Goal: Information Seeking & Learning: Learn about a topic

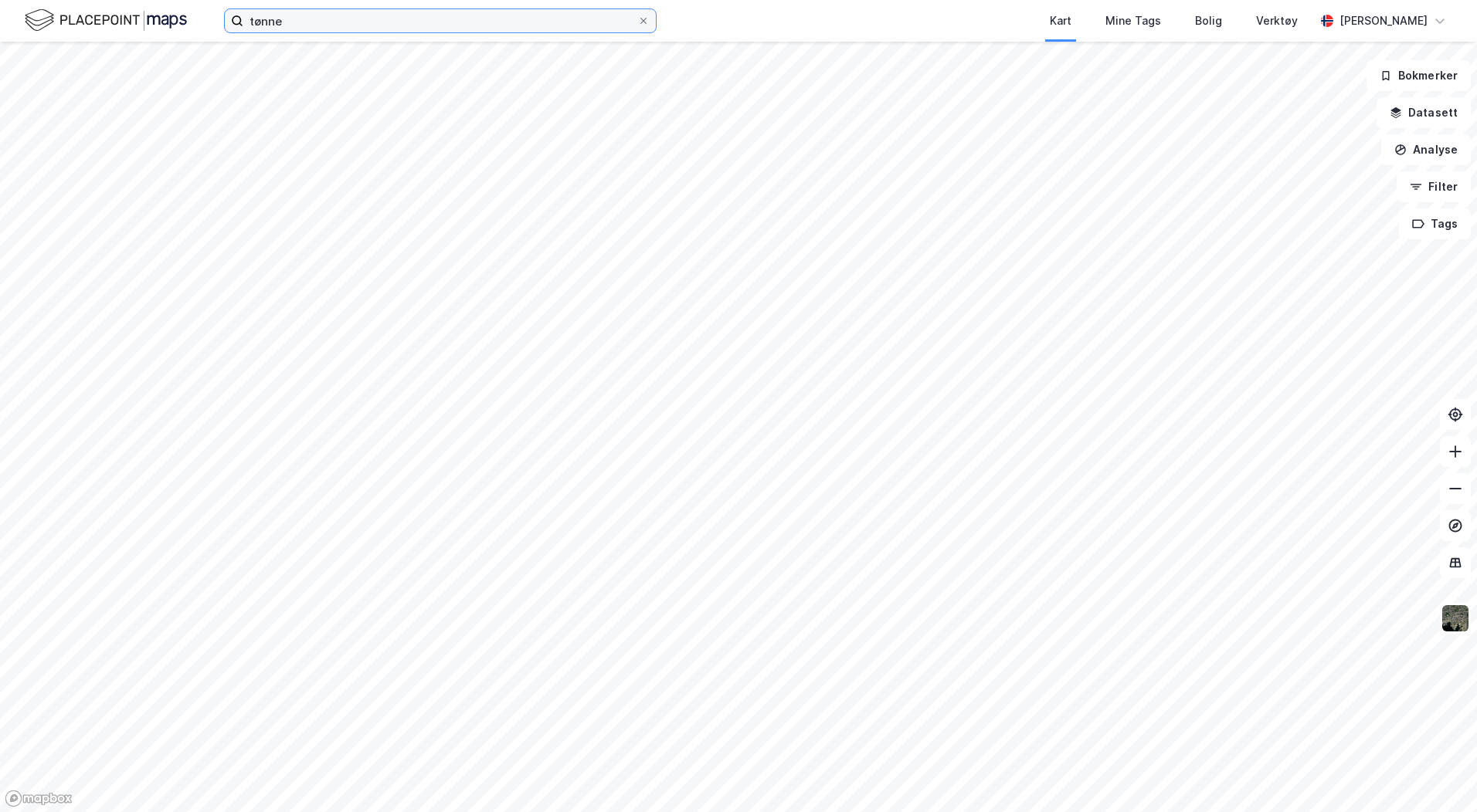
click at [336, 28] on input "tønne" at bounding box center [440, 21] width 394 height 23
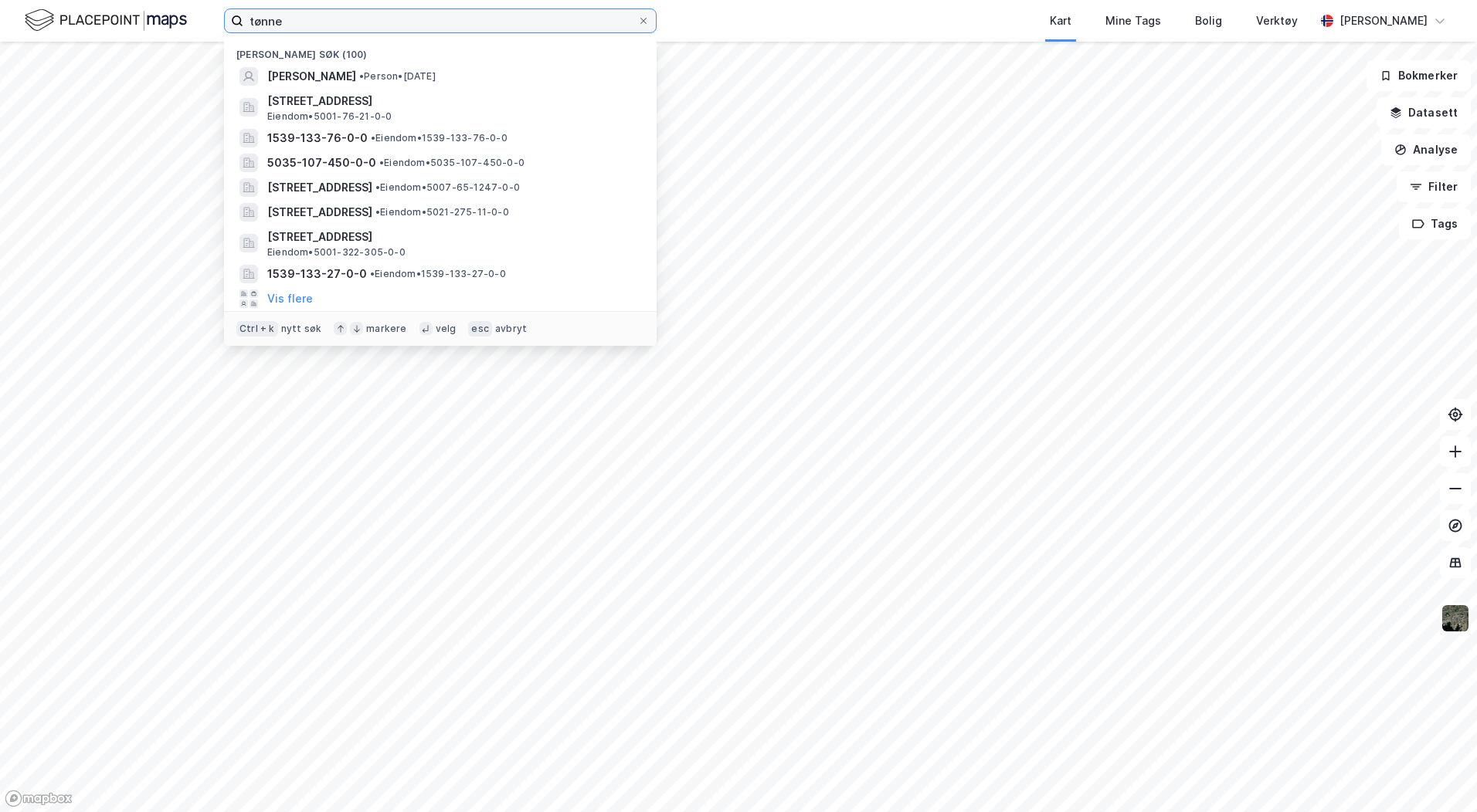
click at [336, 28] on input "tønne" at bounding box center [440, 21] width 394 height 23
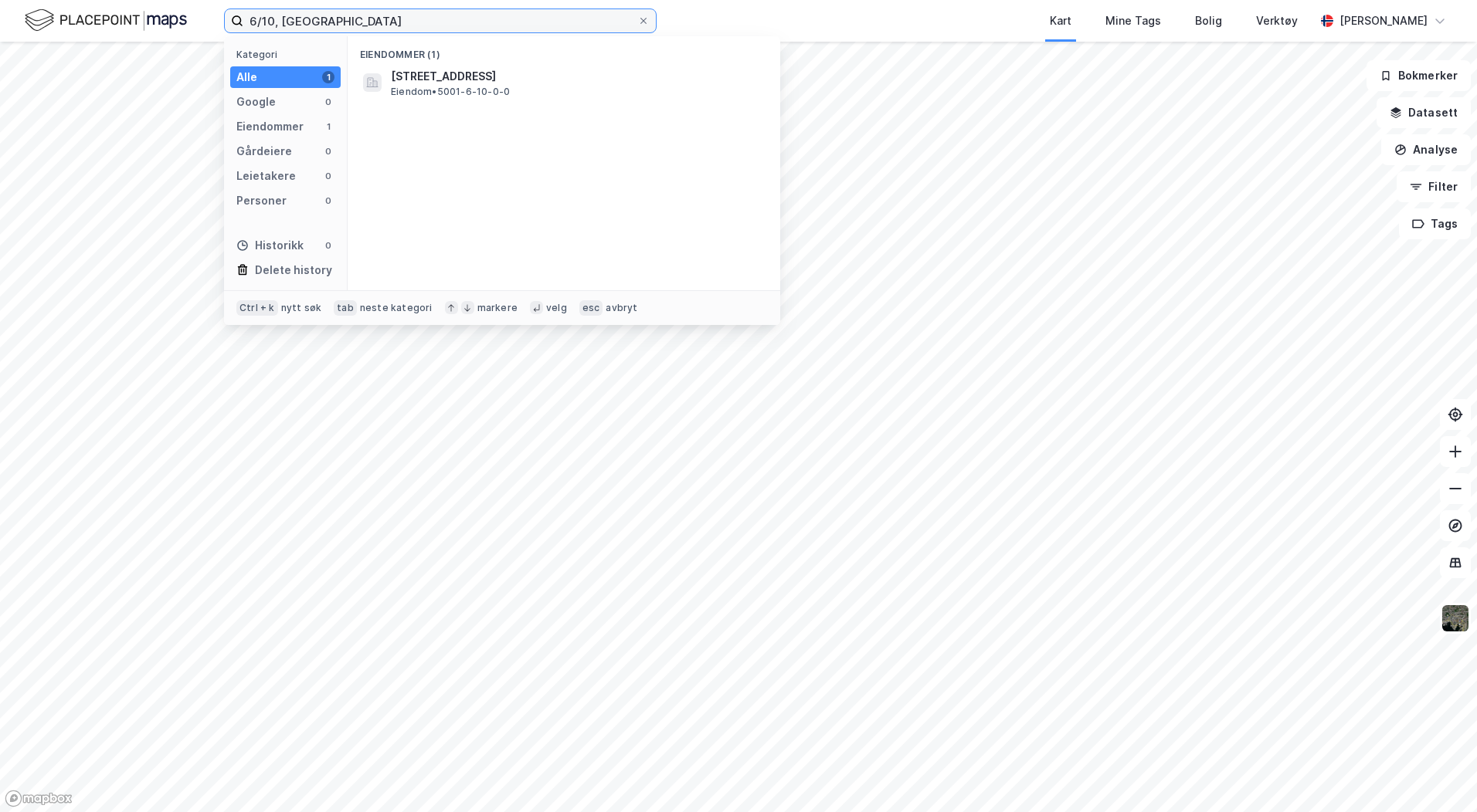
type input "6/10, [GEOGRAPHIC_DATA]"
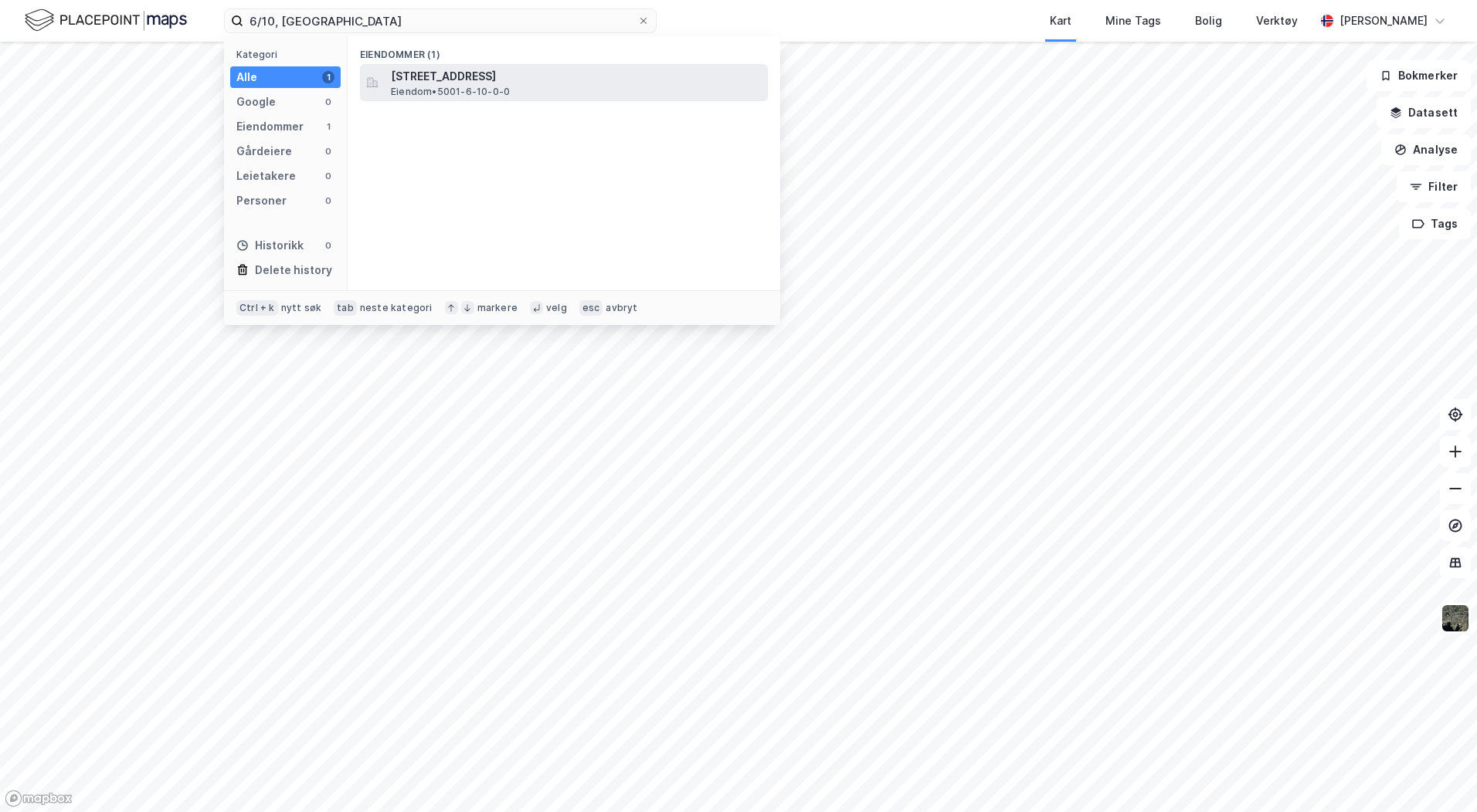
click at [480, 84] on span "[STREET_ADDRESS]" at bounding box center [576, 76] width 371 height 18
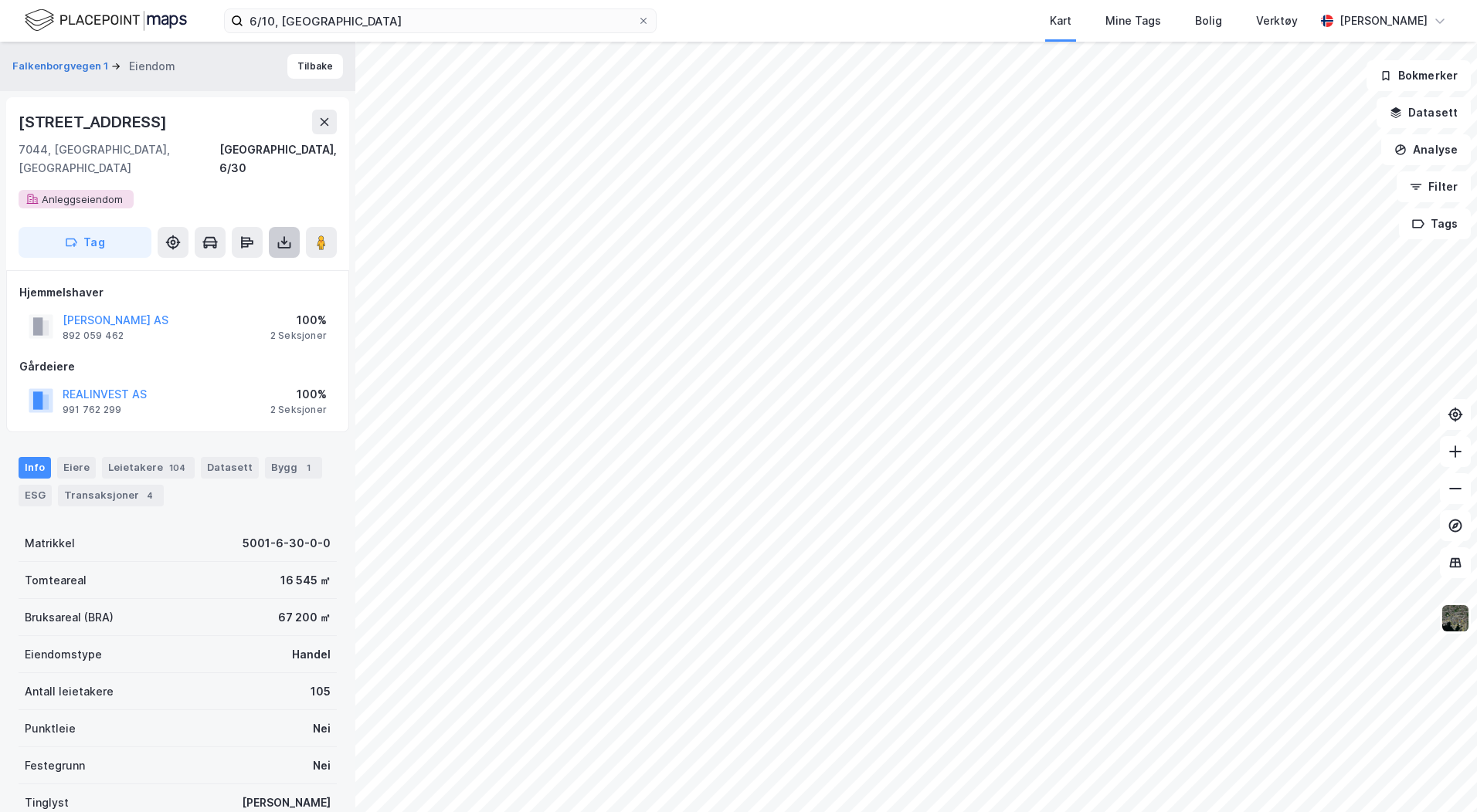
click at [286, 236] on button at bounding box center [284, 242] width 31 height 31
click at [261, 292] on div "Last ned matrikkelrapport" at bounding box center [227, 298] width 128 height 12
click at [233, 457] on div "Datasett" at bounding box center [229, 467] width 58 height 22
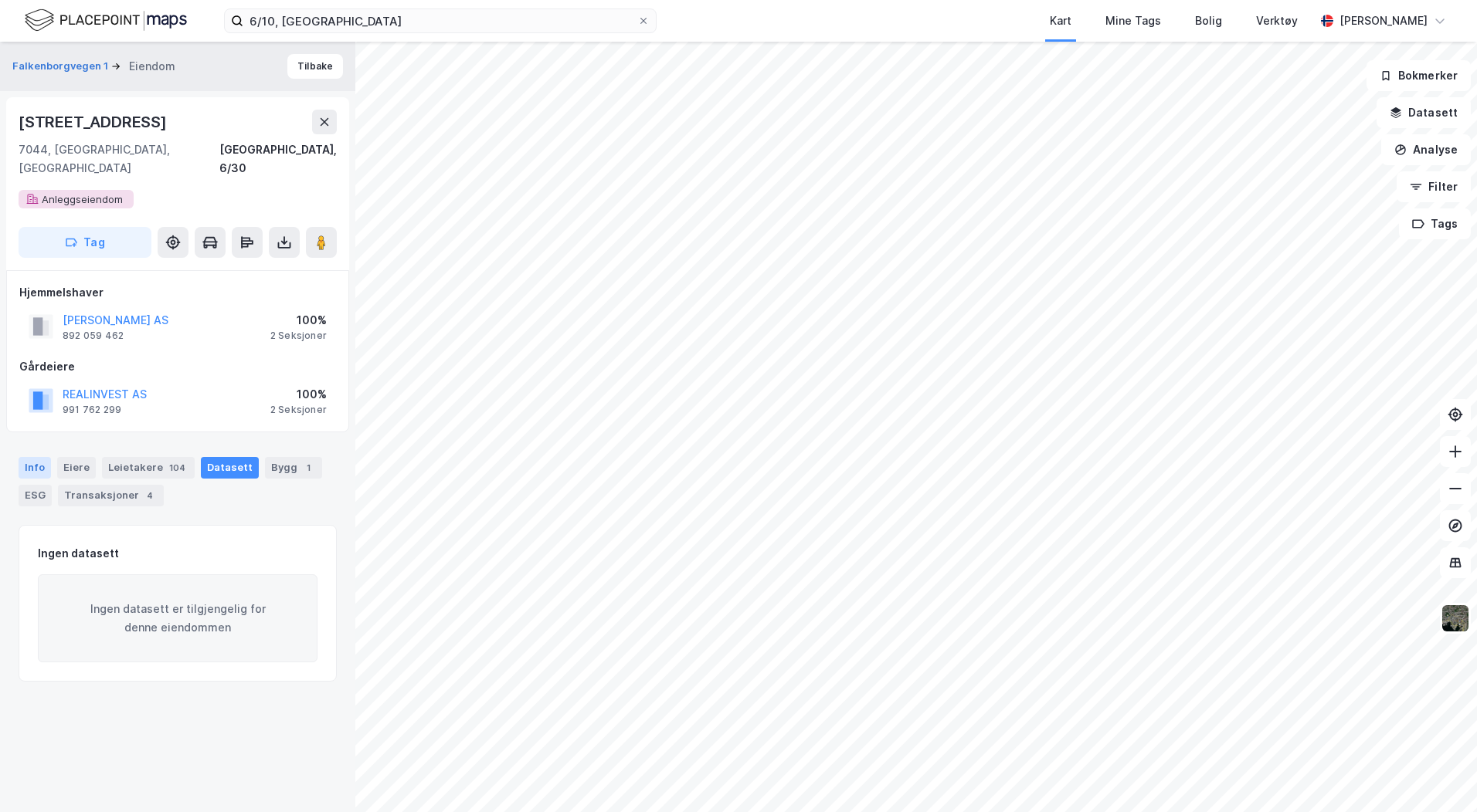
click at [42, 457] on div "Info" at bounding box center [34, 467] width 32 height 22
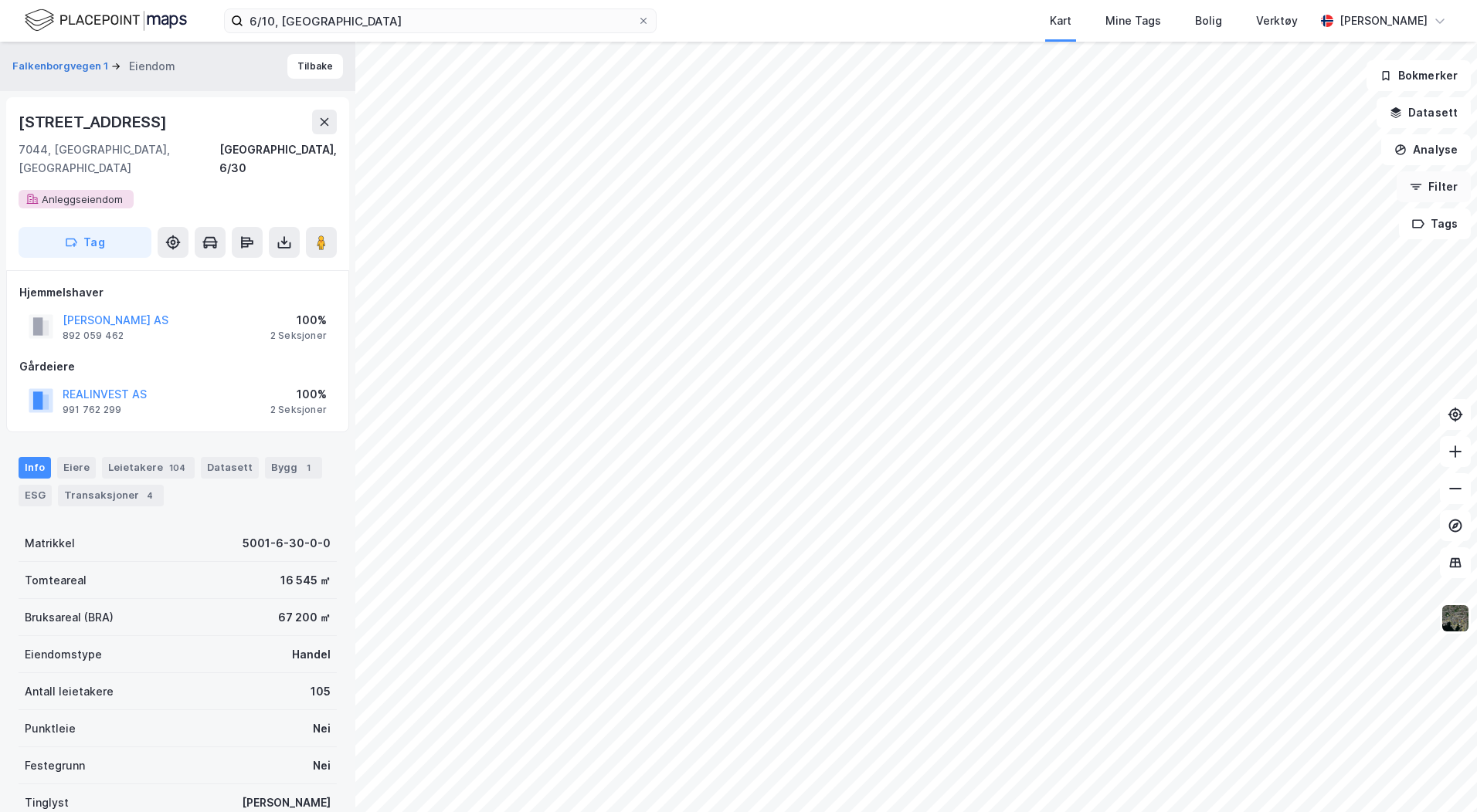
click at [1410, 192] on button "Filter" at bounding box center [1434, 187] width 74 height 31
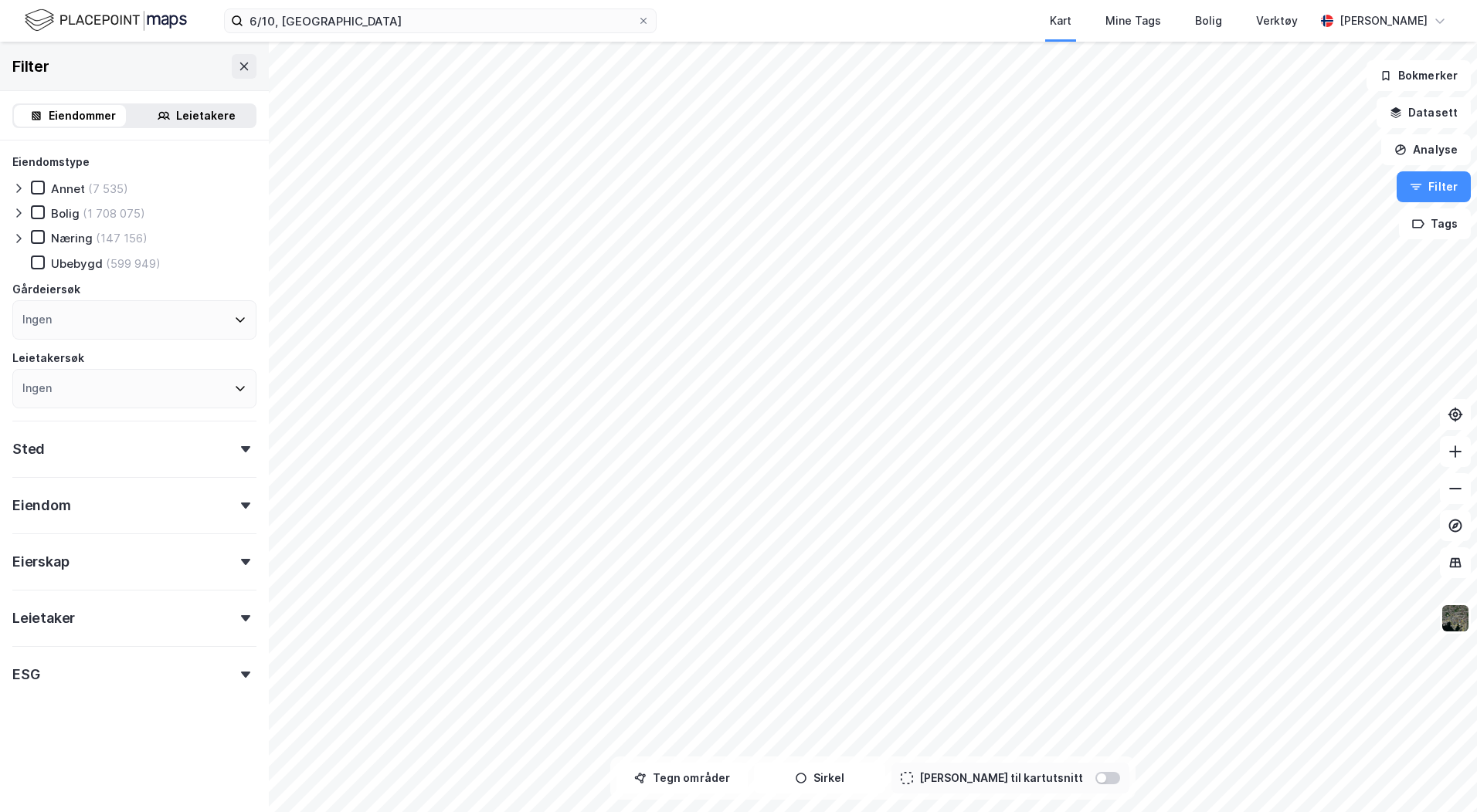
click at [104, 525] on div "Eiendomstype Annet (7 535) Bolig (1 708 075) Næring (147 156) [GEOGRAPHIC_DATA]…" at bounding box center [134, 421] width 244 height 538
click at [112, 515] on div "Eiendom" at bounding box center [134, 499] width 244 height 44
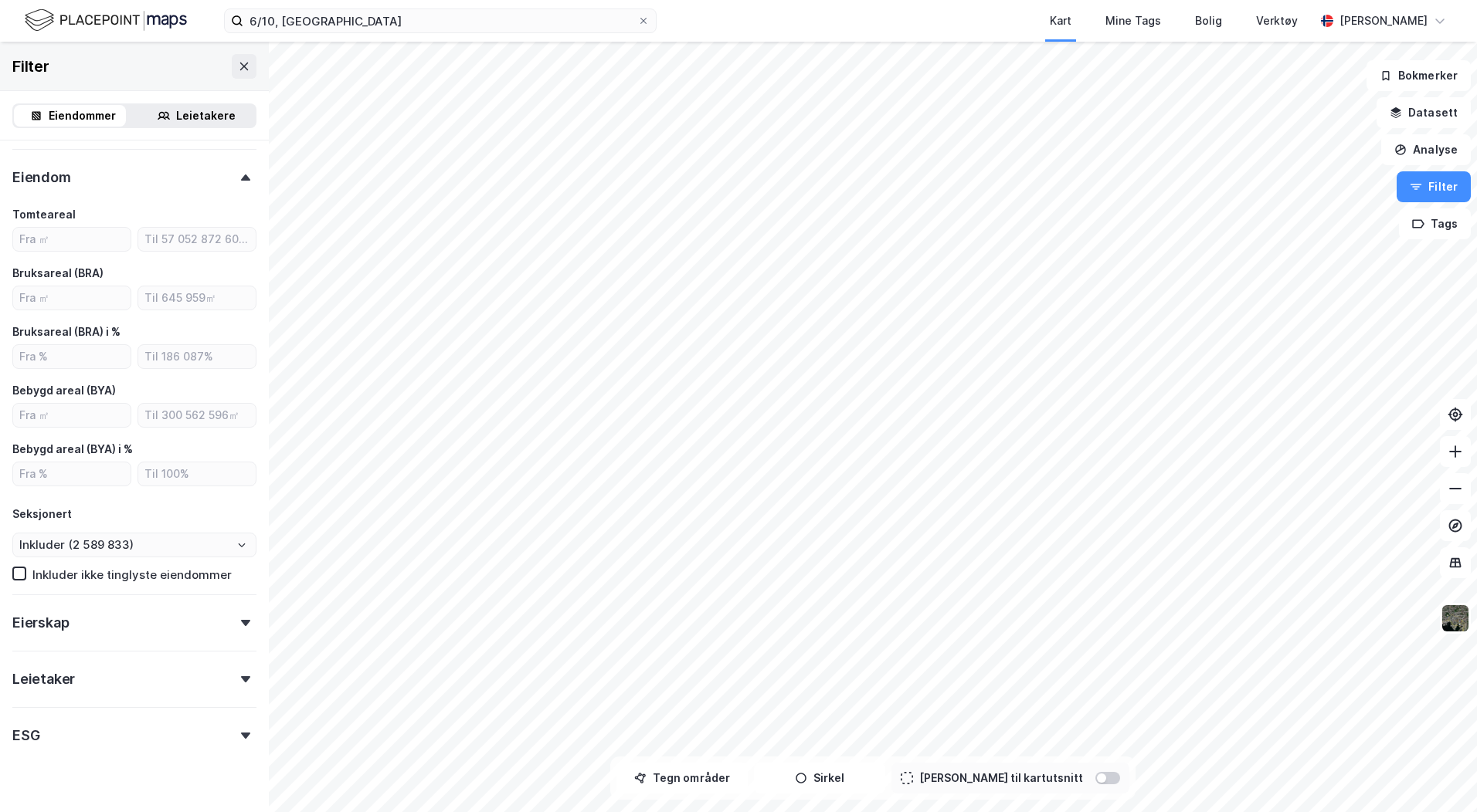
scroll to position [357, 0]
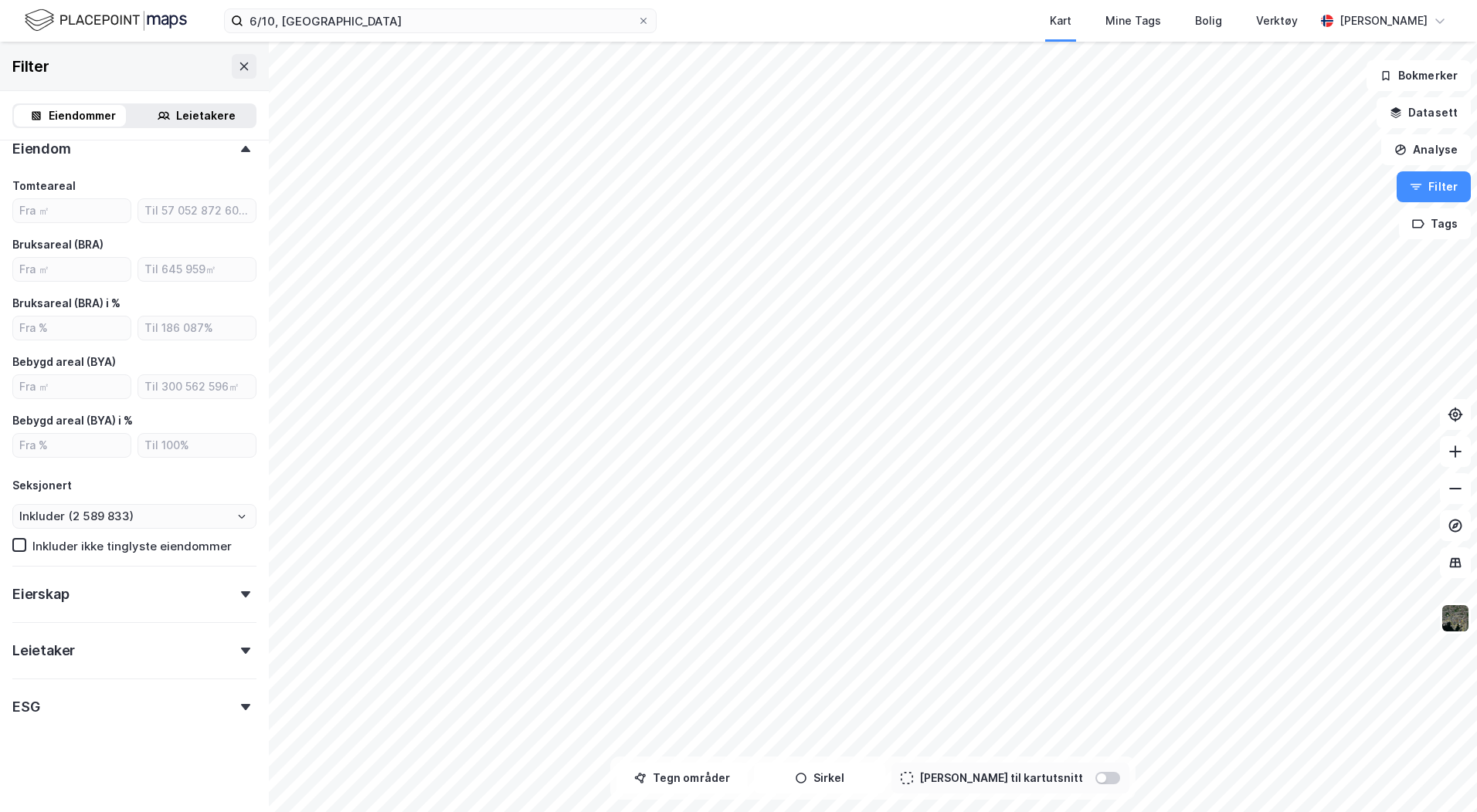
click at [241, 650] on div at bounding box center [245, 650] width 22 height 6
click at [241, 650] on icon at bounding box center [245, 650] width 10 height 6
click at [241, 706] on icon at bounding box center [245, 707] width 10 height 6
click at [241, 593] on icon at bounding box center [245, 594] width 10 height 6
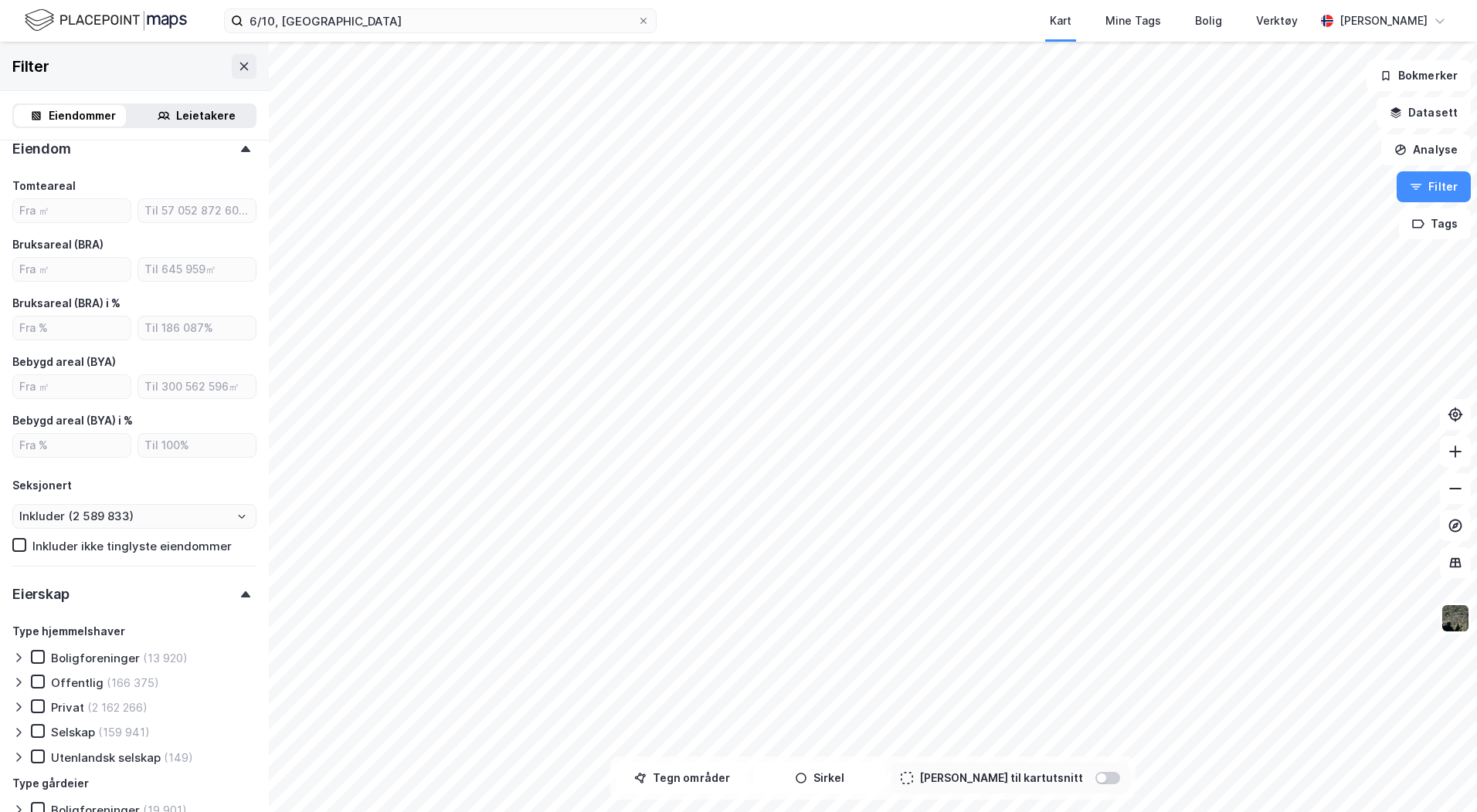
click at [241, 593] on icon at bounding box center [245, 594] width 10 height 6
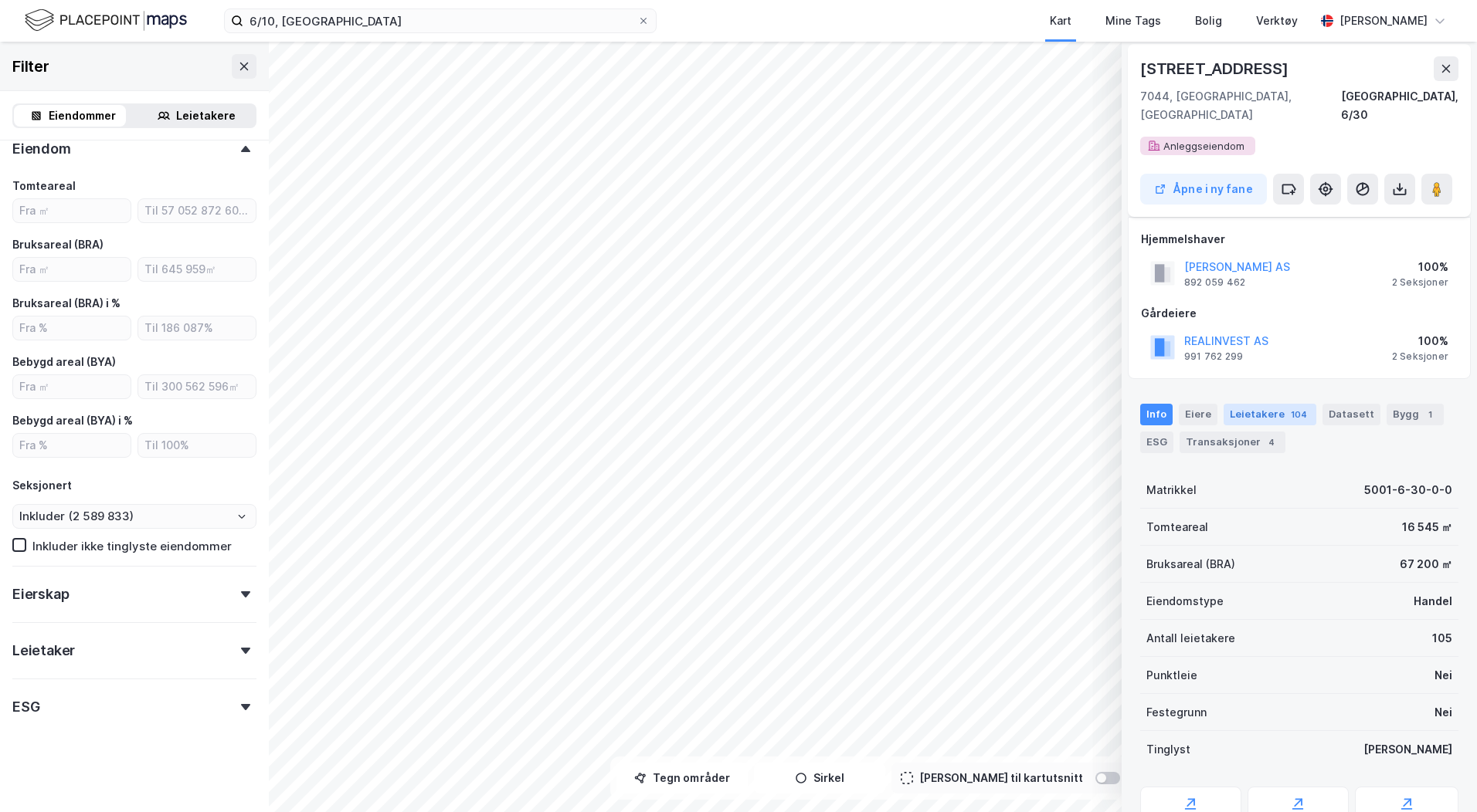
scroll to position [78, 0]
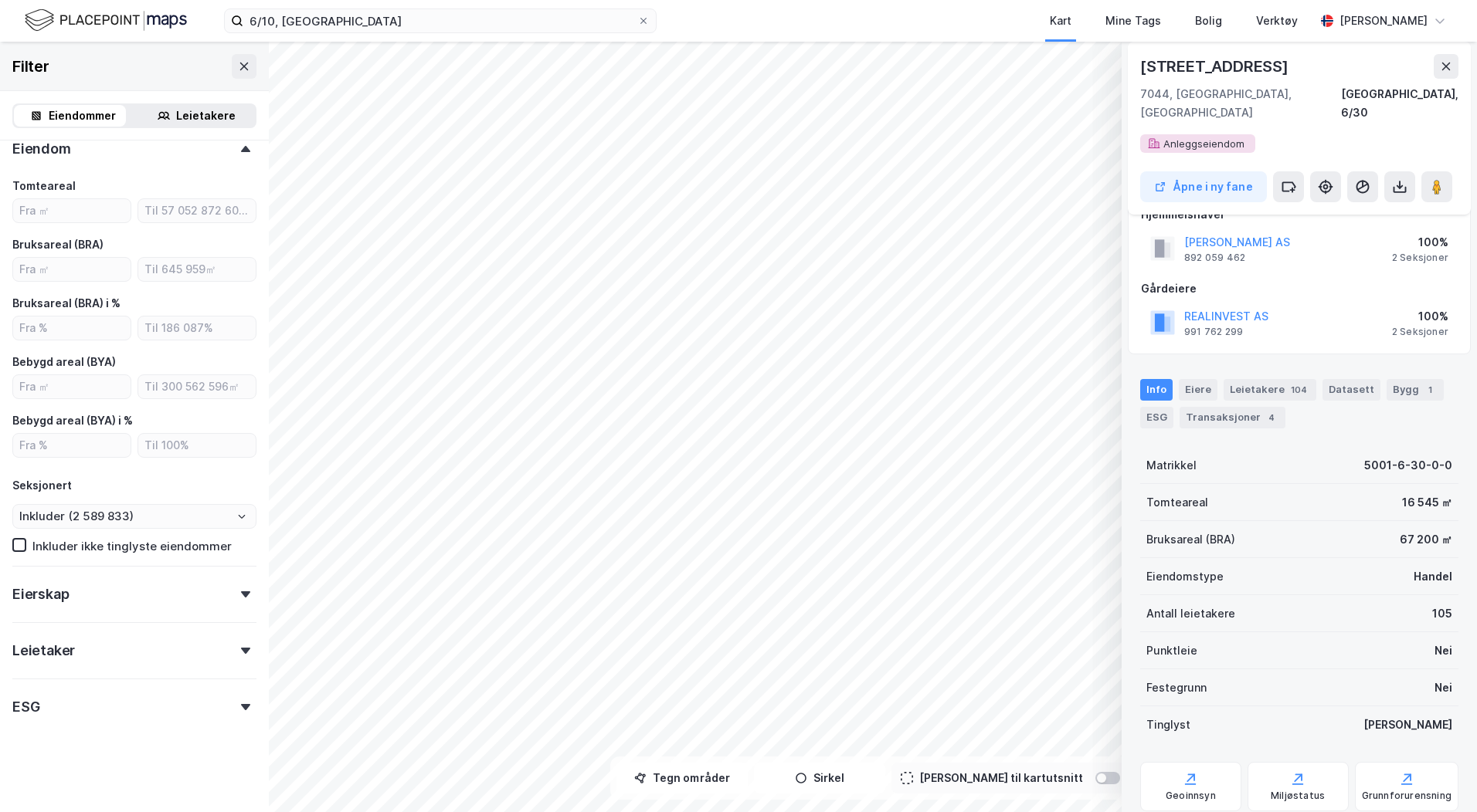
click at [1350, 360] on div "Info Eiere Leietakere 104 Datasett Bygg 1 ESG Transaksjoner 4" at bounding box center [1299, 397] width 355 height 74
click at [1349, 380] on div "Datasett" at bounding box center [1351, 390] width 58 height 22
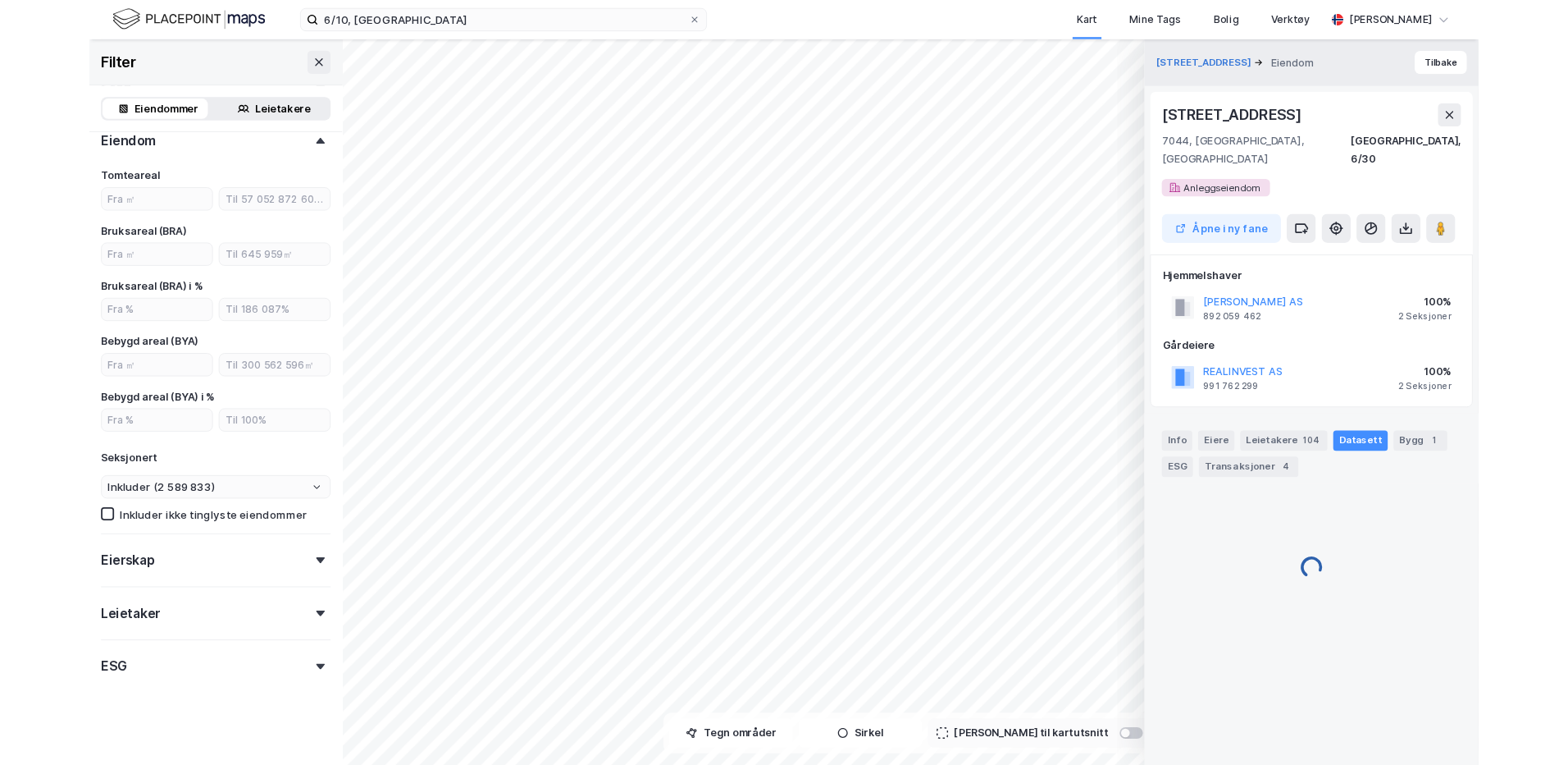
scroll to position [0, 0]
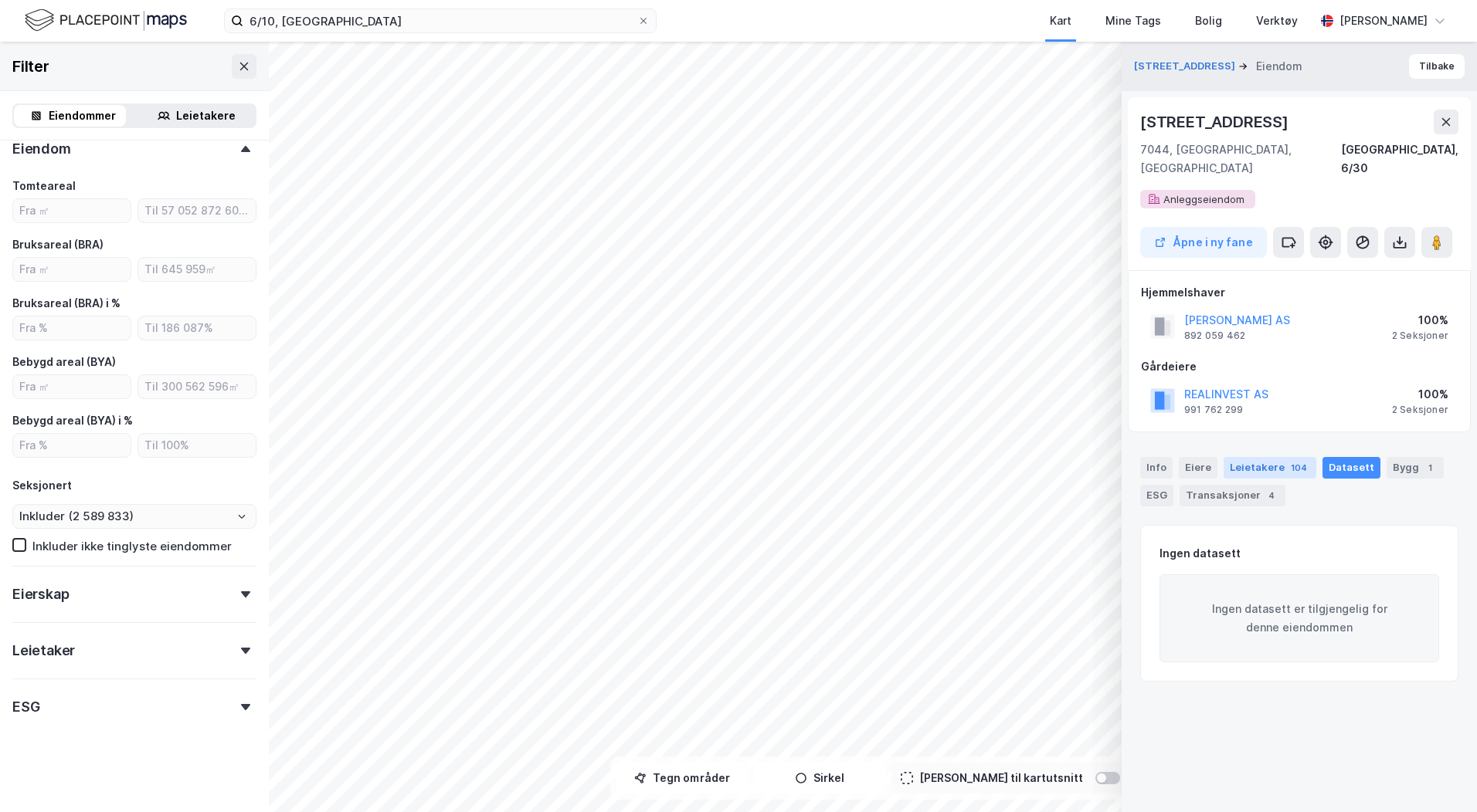
click at [1266, 457] on div "Leietakere 104" at bounding box center [1270, 467] width 93 height 22
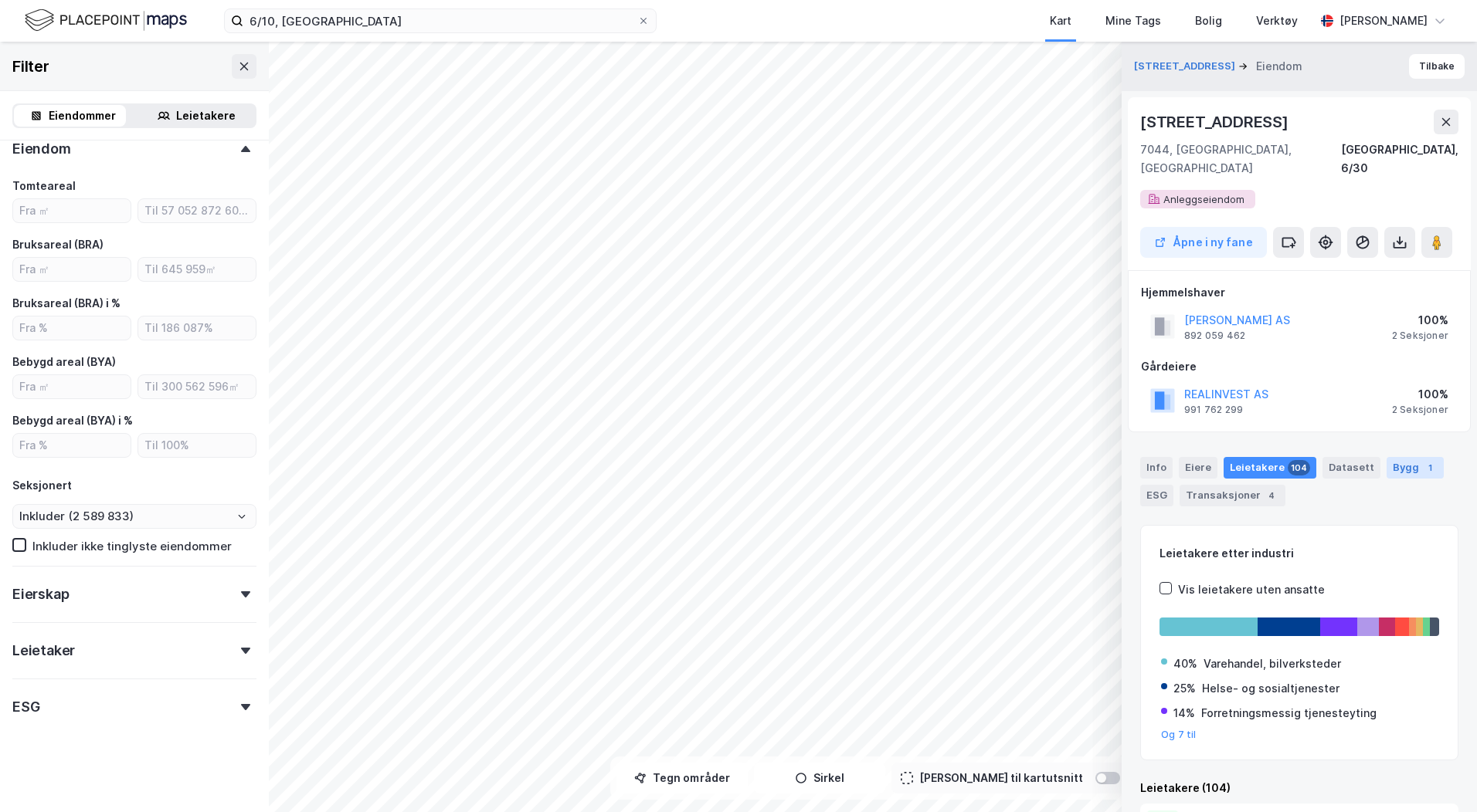
click at [1391, 457] on div "Bygg 1" at bounding box center [1415, 467] width 57 height 22
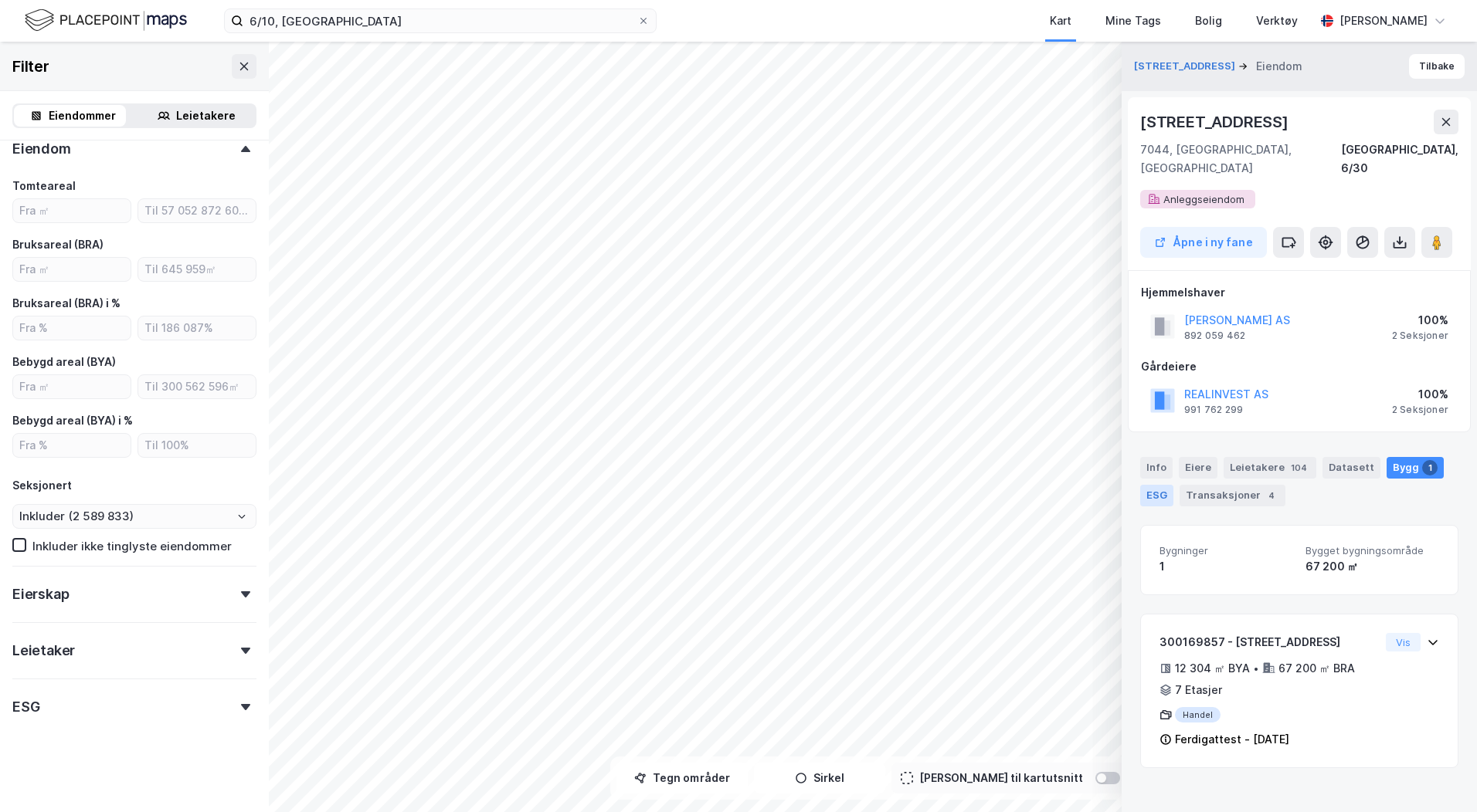
click at [1169, 485] on div "ESG" at bounding box center [1156, 495] width 33 height 22
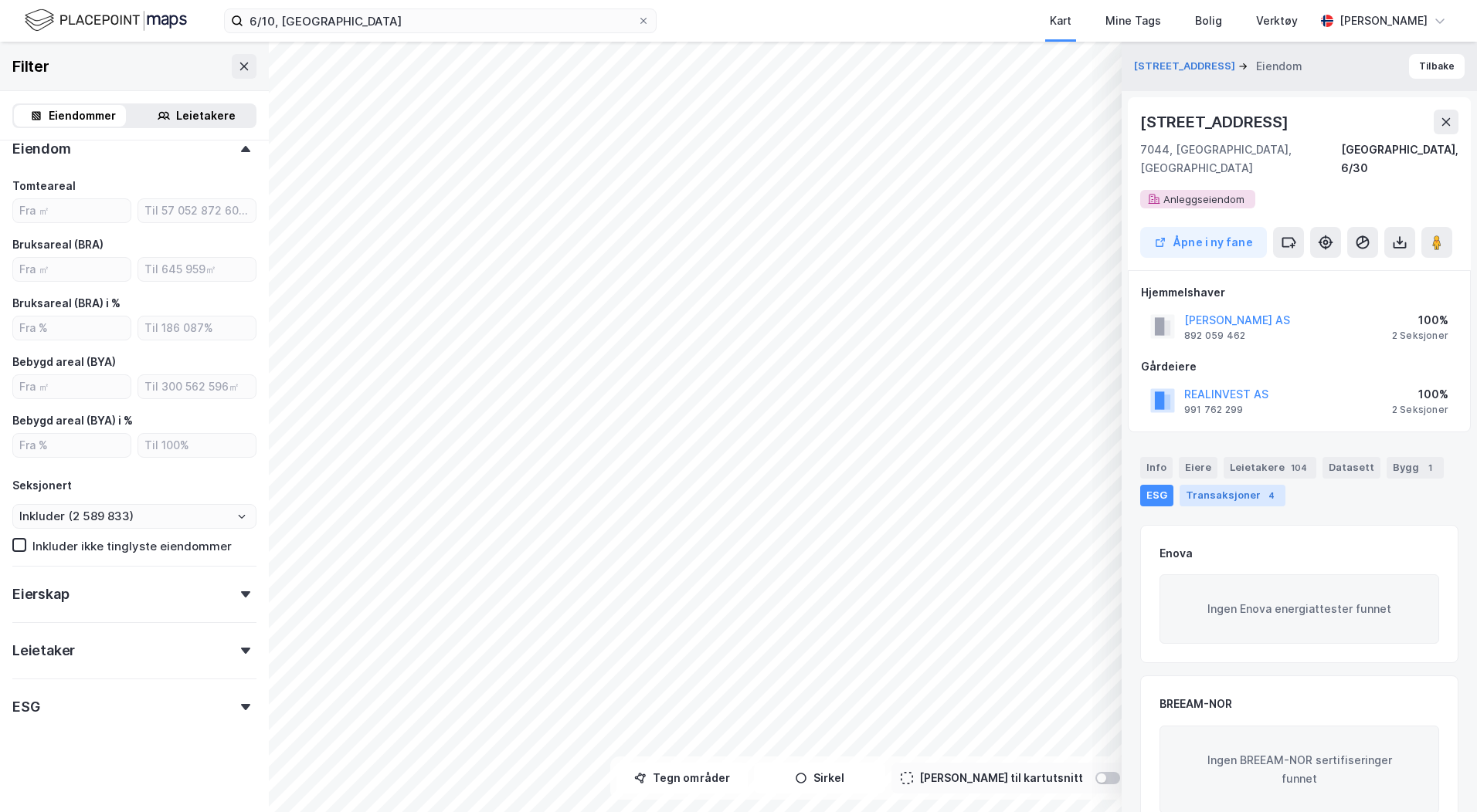
click at [1196, 485] on div "Transaksjoner 4" at bounding box center [1233, 495] width 106 height 22
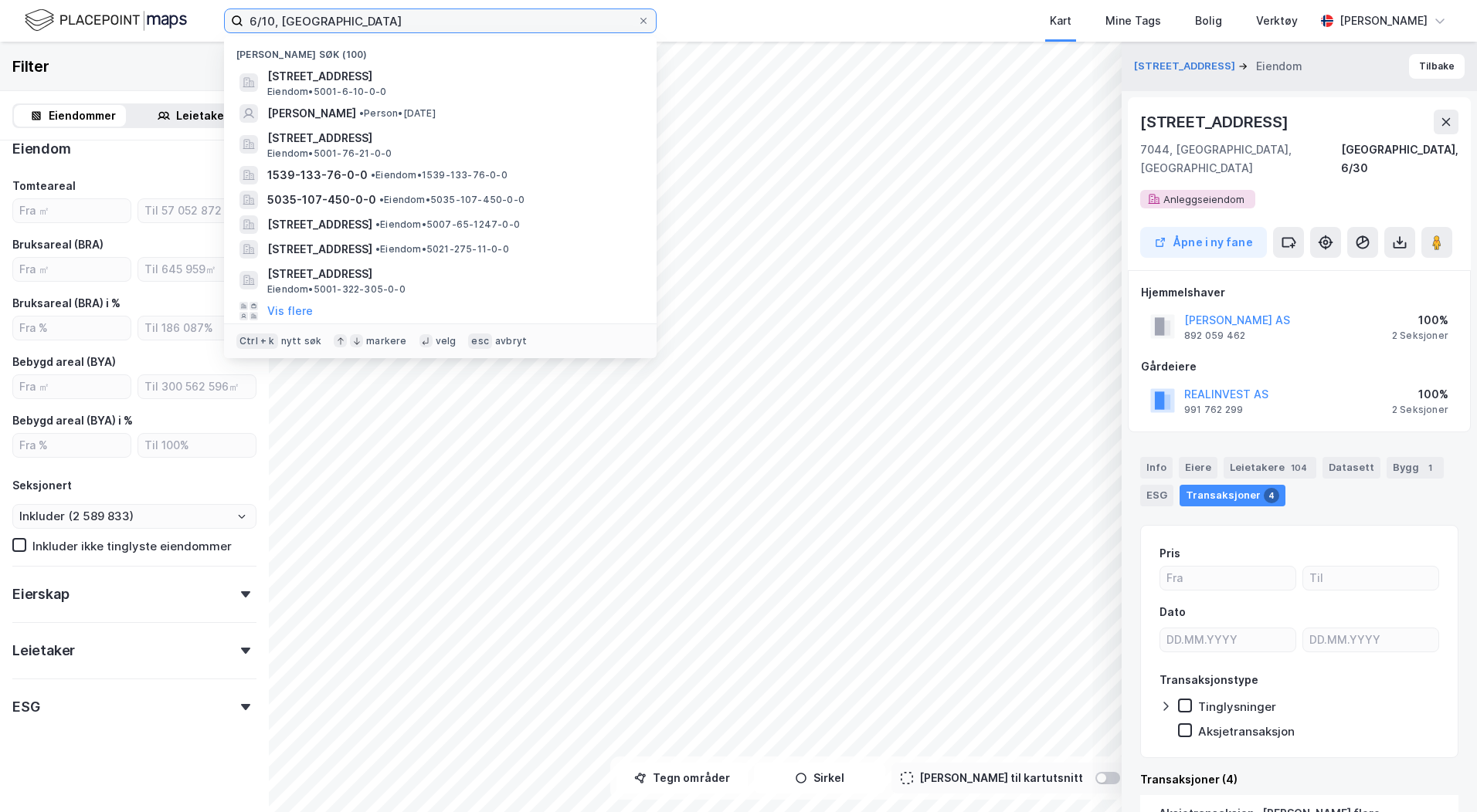
click at [383, 18] on input "6/10, [GEOGRAPHIC_DATA]" at bounding box center [440, 21] width 394 height 23
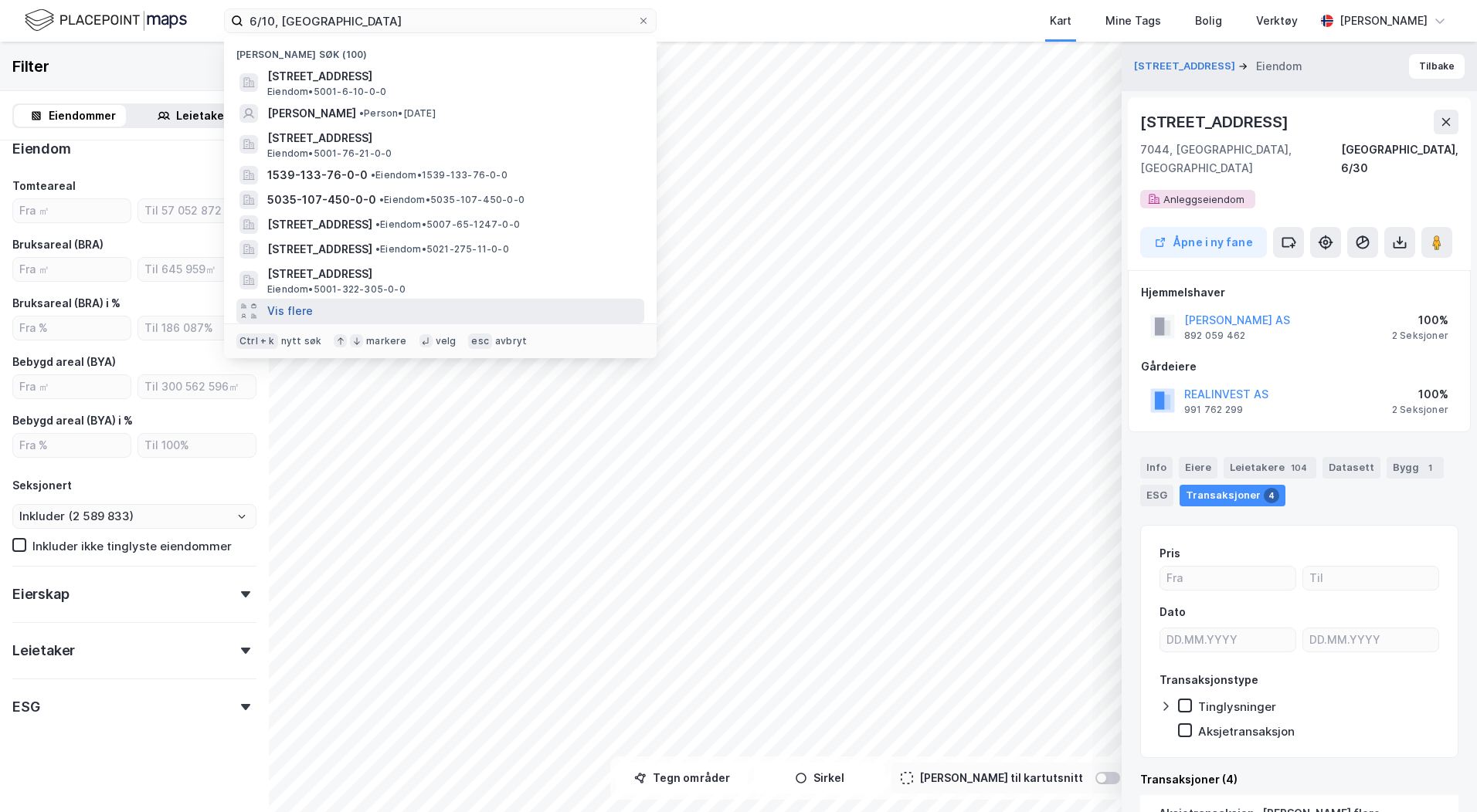
click at [302, 304] on button "Vis flere" at bounding box center [290, 311] width 45 height 18
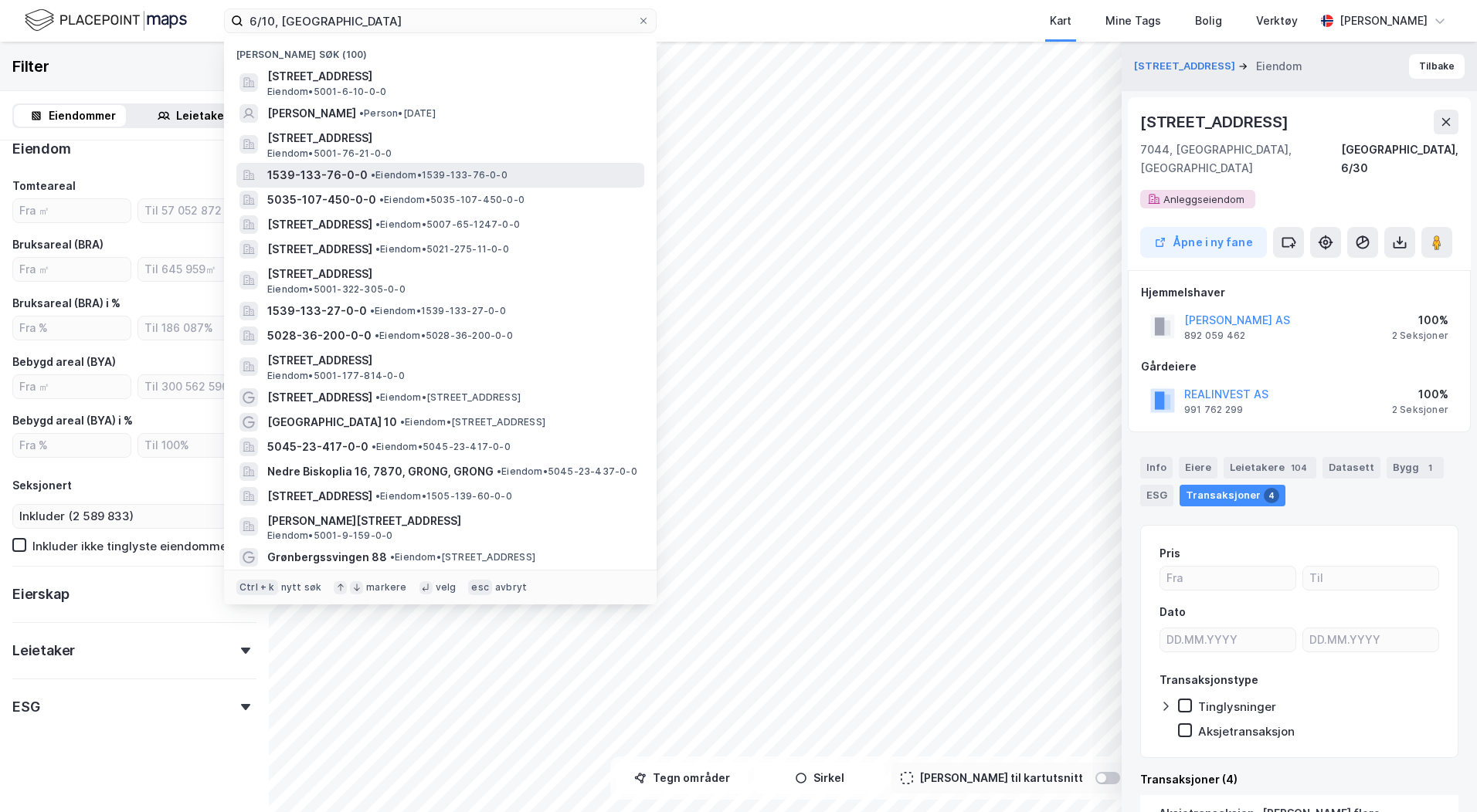
click at [374, 172] on span "• Eiendom • 1539-133-76-0-0" at bounding box center [439, 175] width 136 height 12
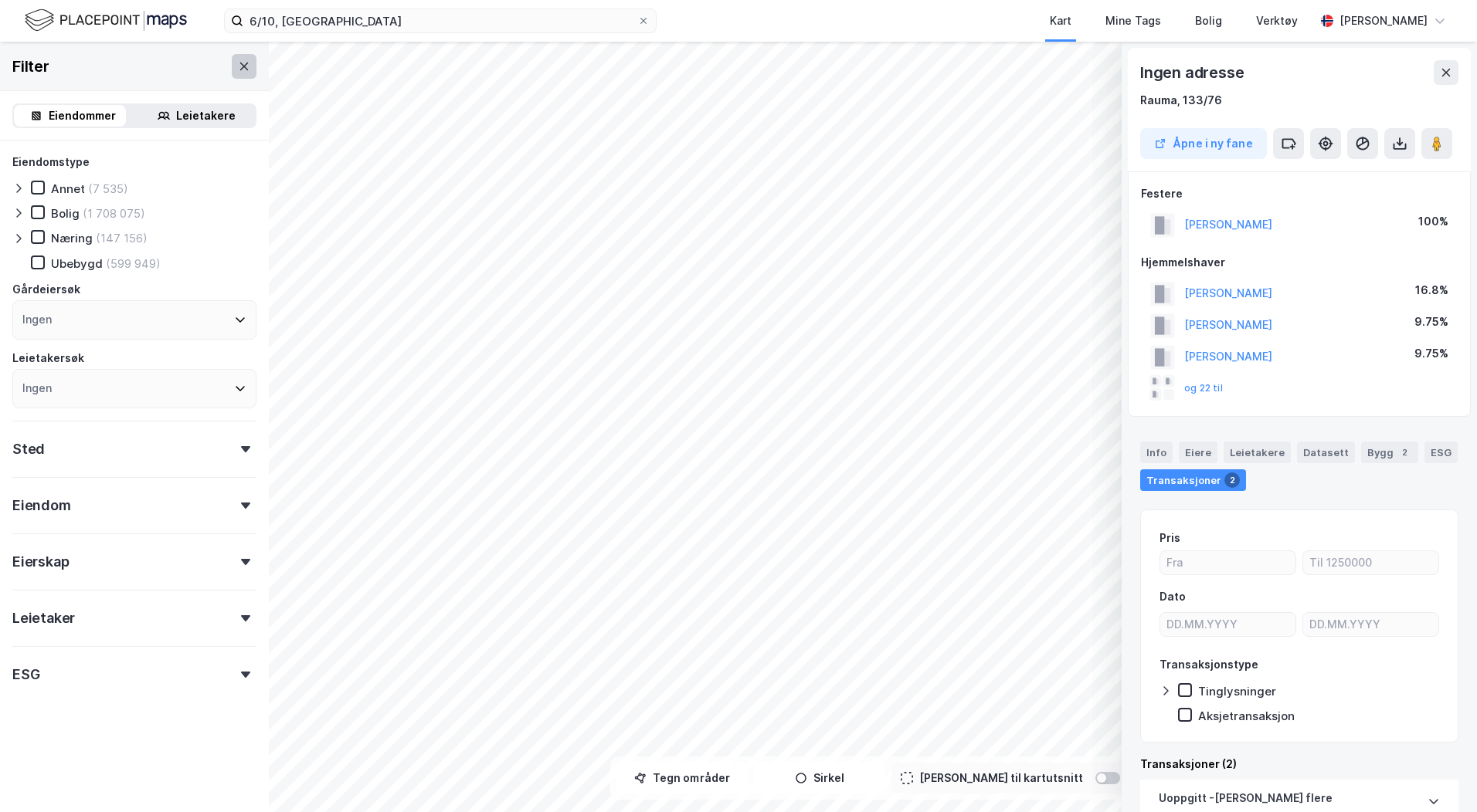
click at [232, 73] on button at bounding box center [244, 66] width 24 height 24
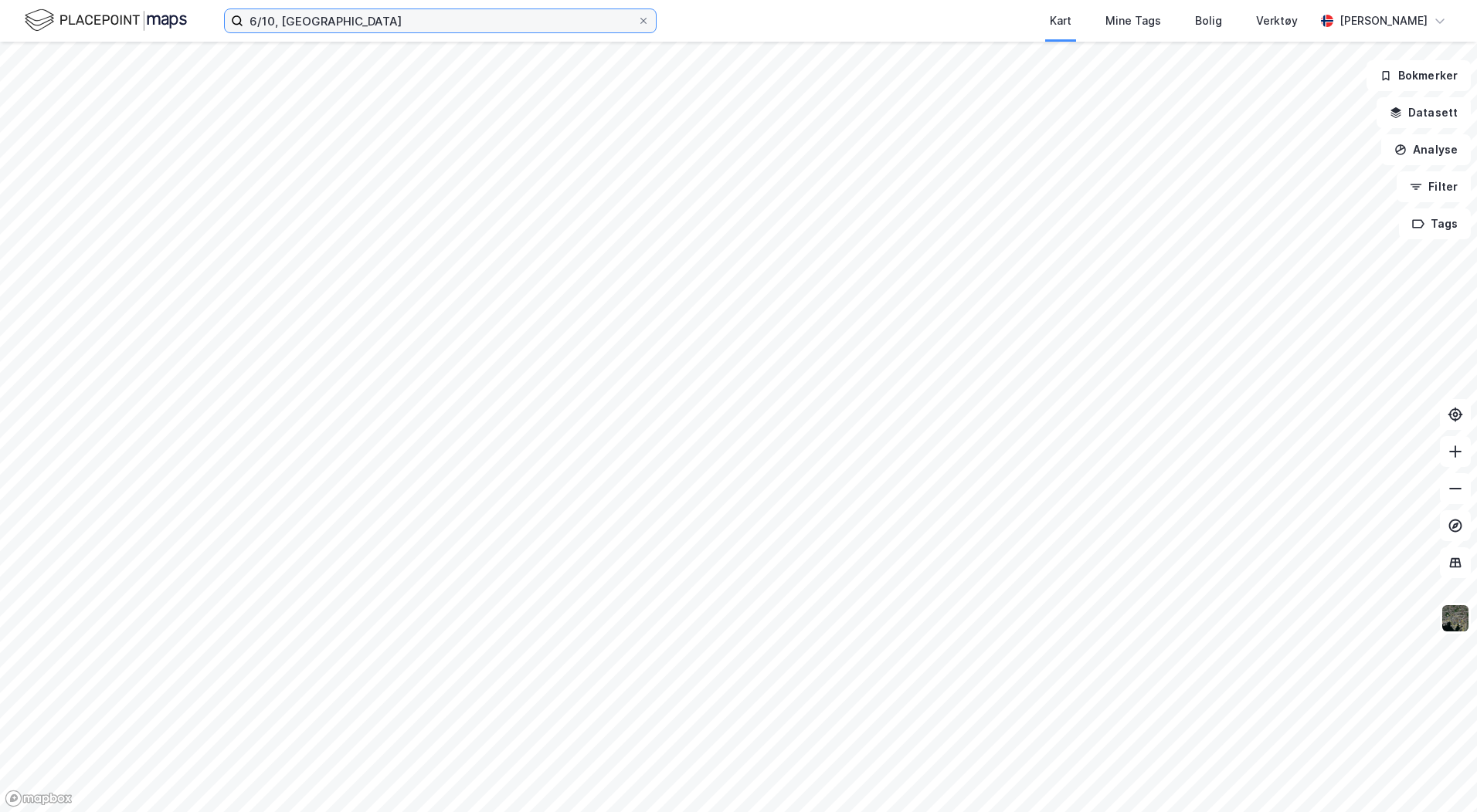
click at [339, 24] on input "6/10, [GEOGRAPHIC_DATA]" at bounding box center [440, 21] width 394 height 23
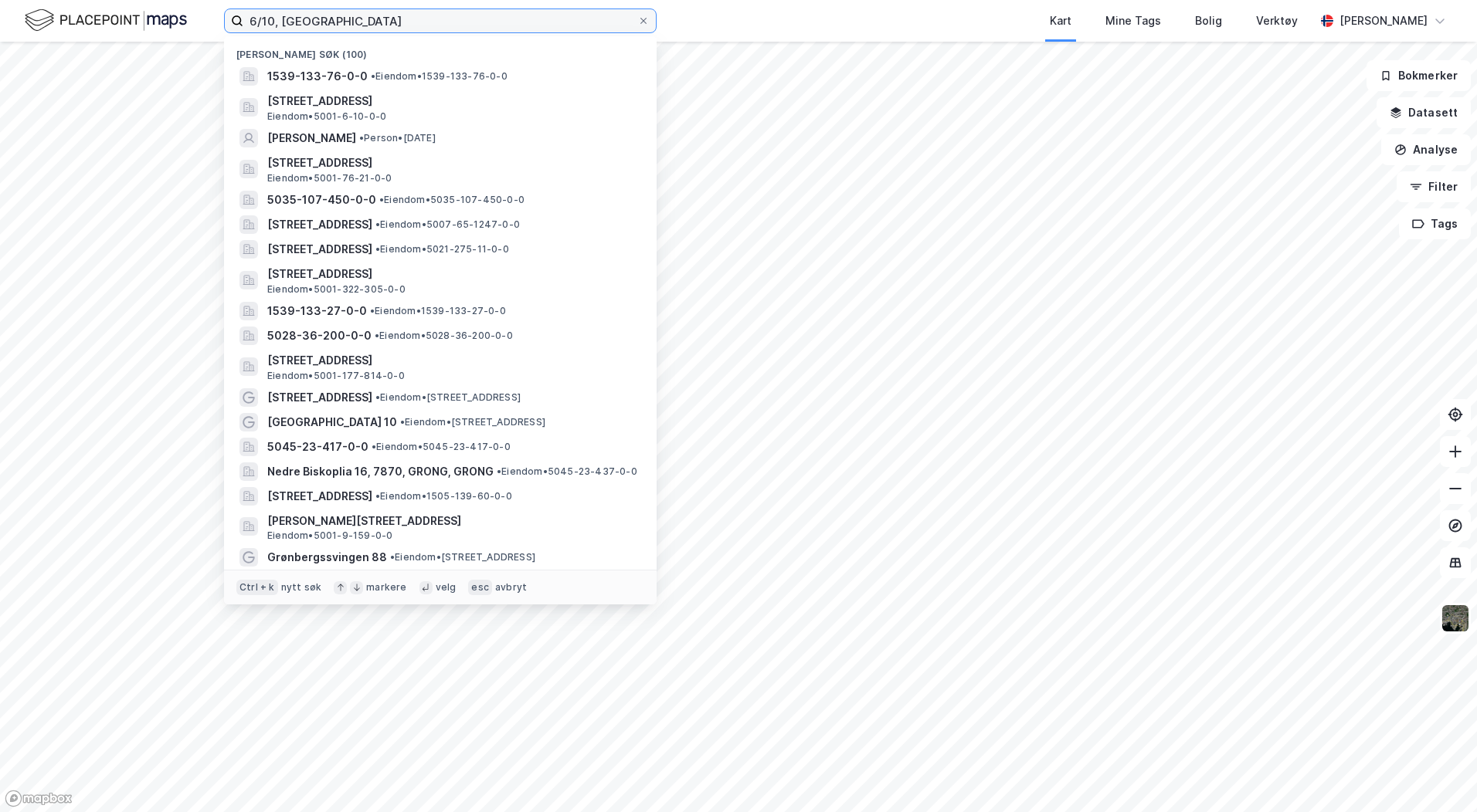
click at [339, 24] on input "6/10, [GEOGRAPHIC_DATA]" at bounding box center [440, 21] width 394 height 23
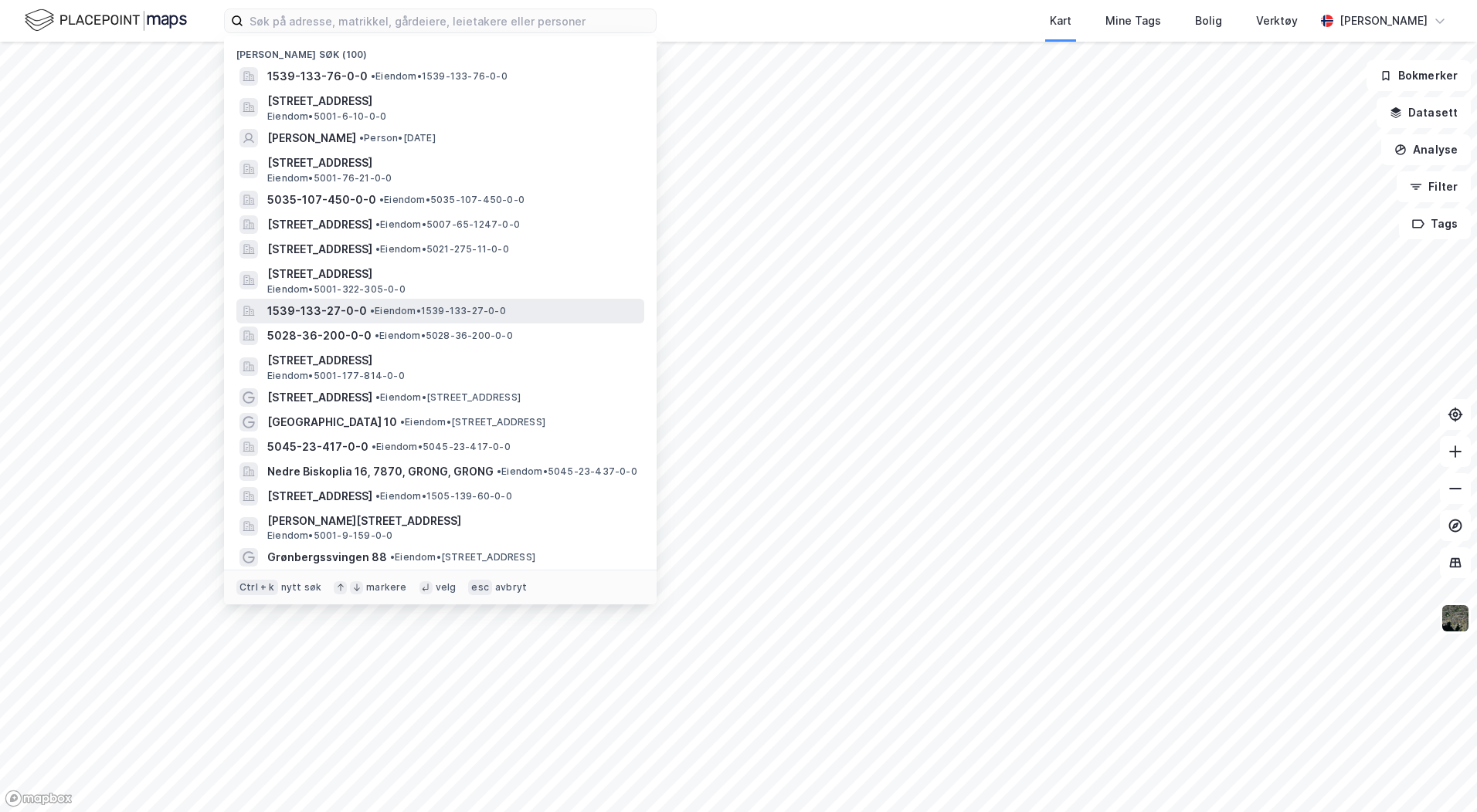
click at [351, 300] on div "1539-133-27-0-0 • Eiendom • 1539-133-27-0-0" at bounding box center [440, 311] width 408 height 24
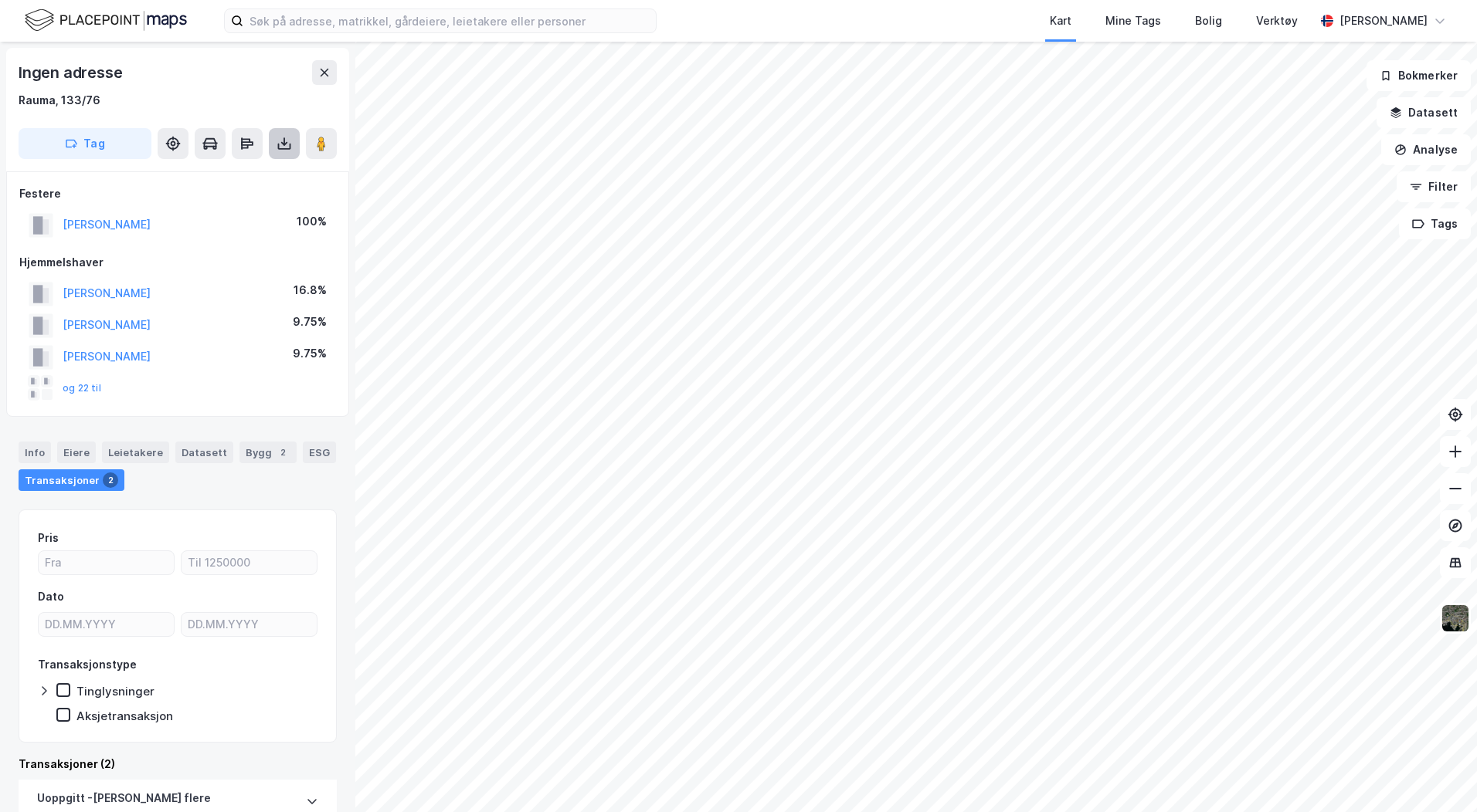
click at [284, 141] on icon at bounding box center [284, 142] width 2 height 9
click at [275, 164] on div "Last ned grunnbok" at bounding box center [217, 175] width 164 height 24
